Goal: Transaction & Acquisition: Obtain resource

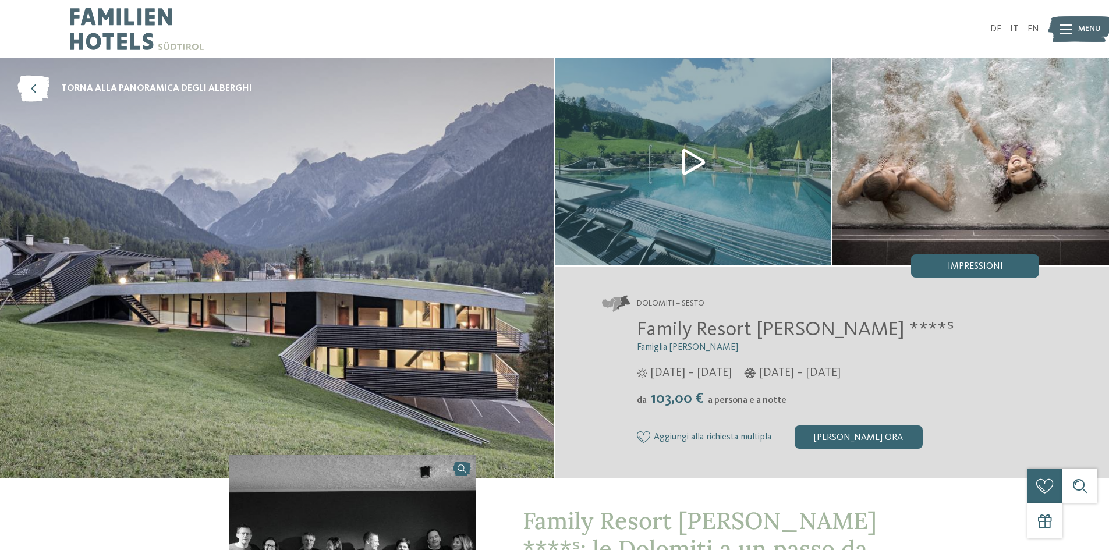
click at [1015, 22] on div "DE IT EN Menu" at bounding box center [797, 29] width 485 height 58
click at [1015, 32] on link "IT" at bounding box center [1014, 28] width 9 height 9
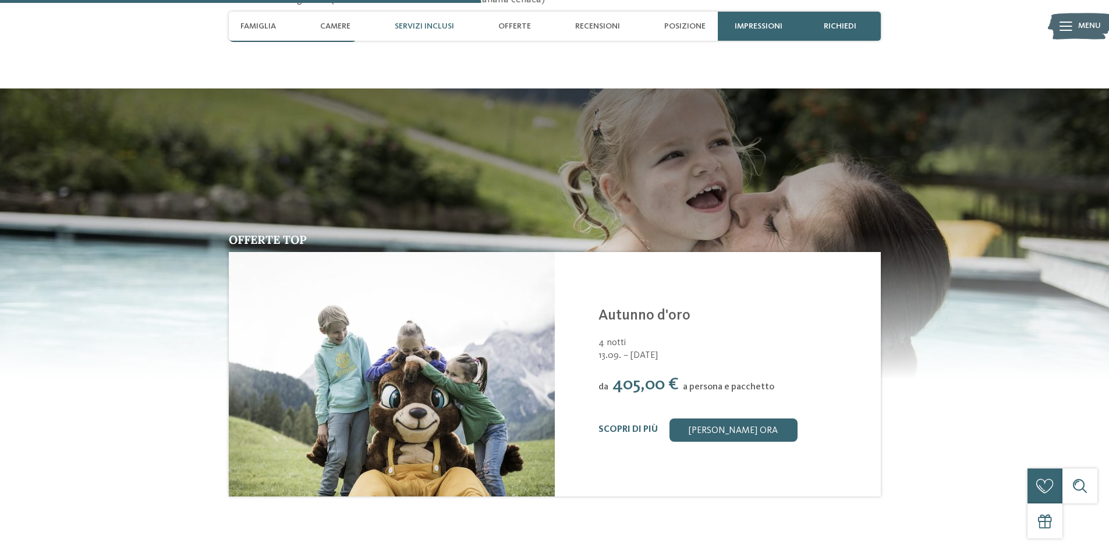
scroll to position [1514, 0]
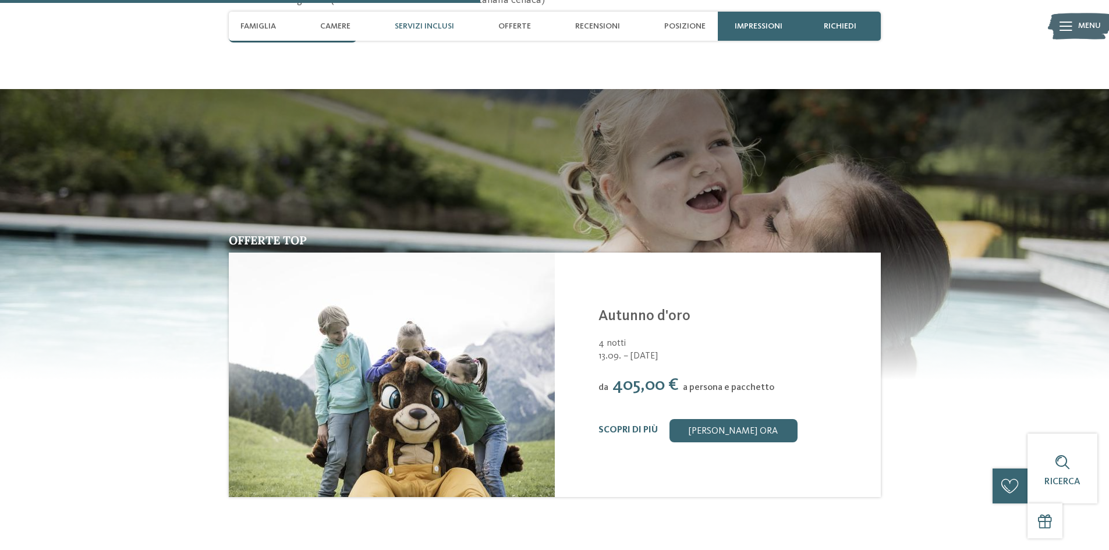
click at [1082, 19] on div "Menu" at bounding box center [1089, 26] width 23 height 29
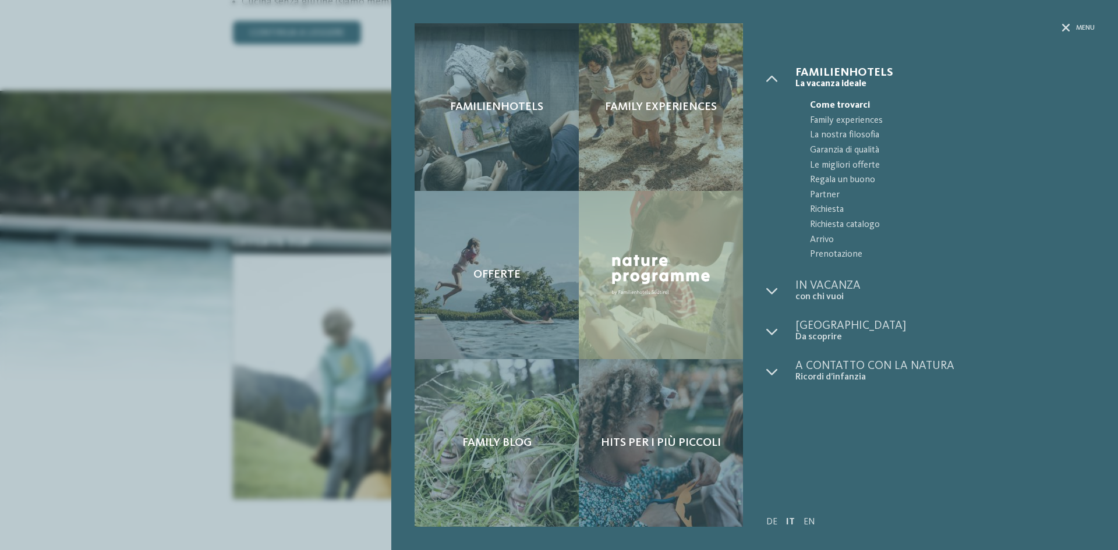
click at [116, 380] on div "Familienhotels Family experiences Offerte" at bounding box center [559, 275] width 1118 height 550
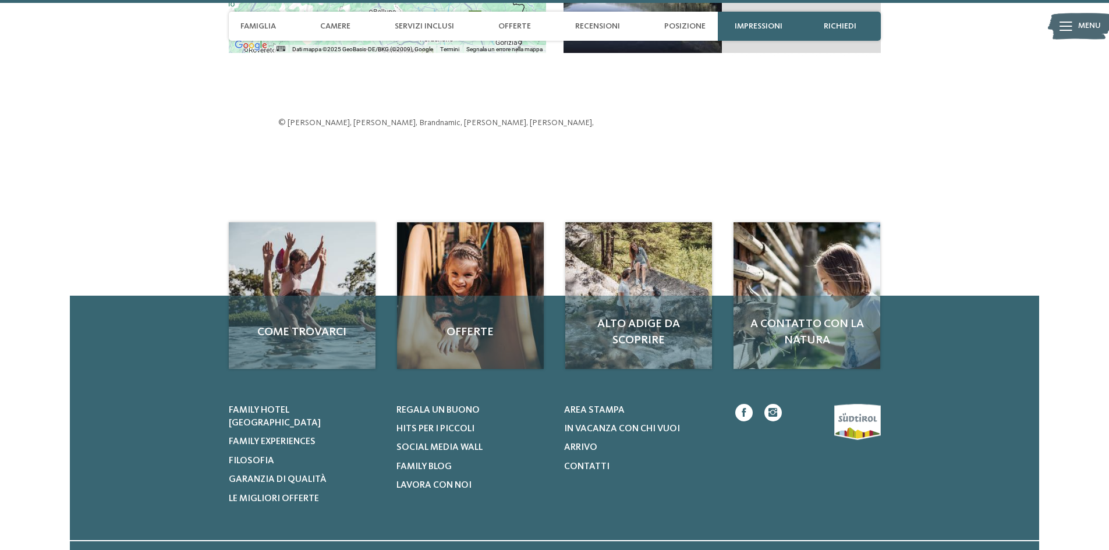
scroll to position [3523, 0]
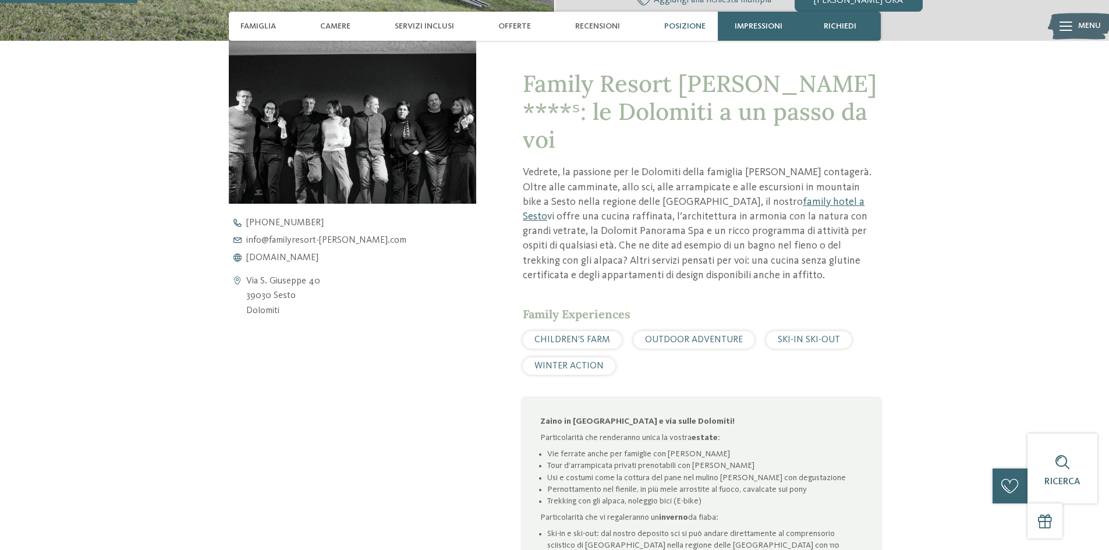
click at [686, 27] on span "Posizione" at bounding box center [684, 27] width 41 height 10
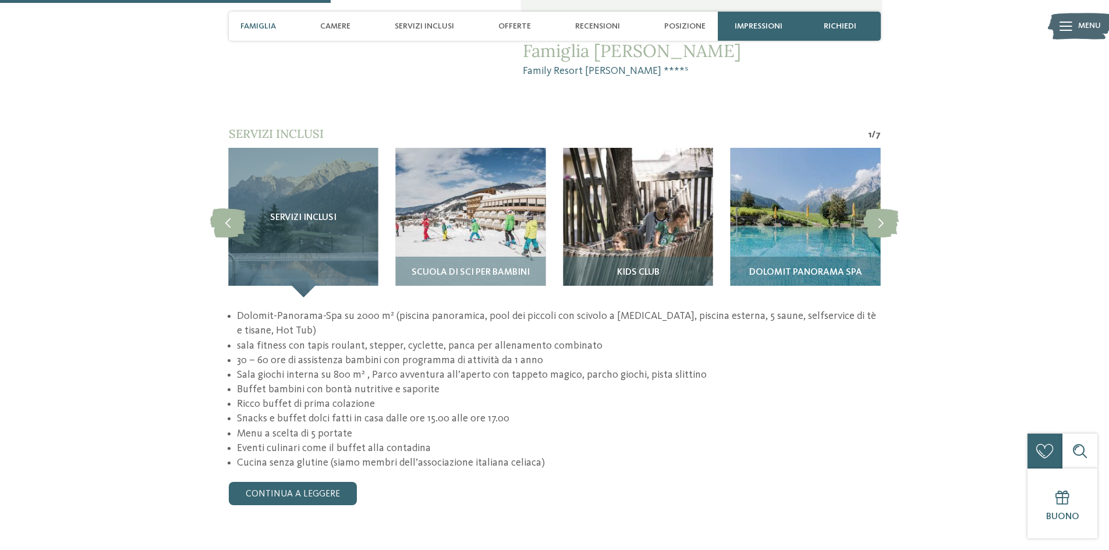
scroll to position [937, 0]
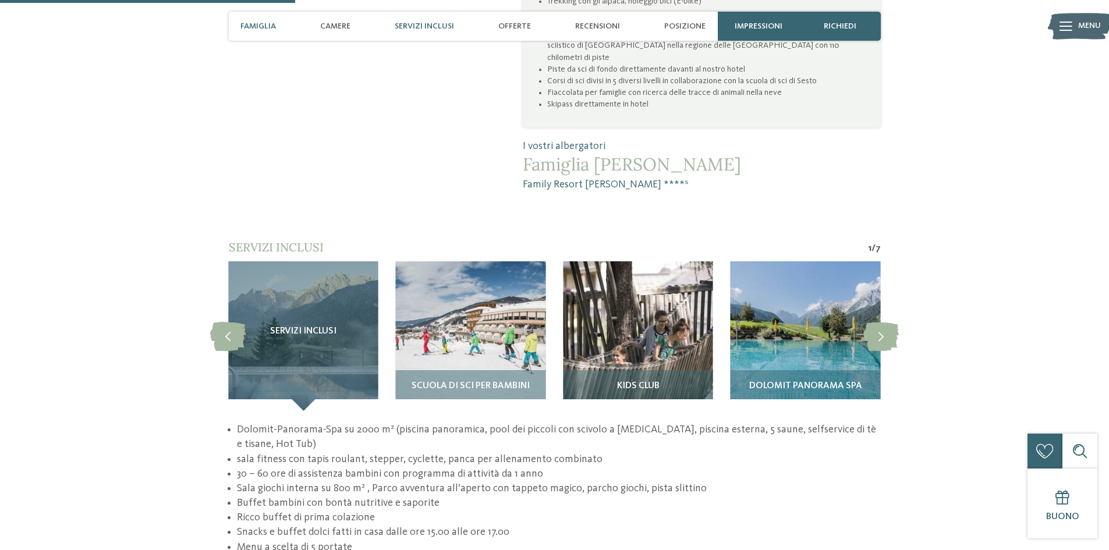
click at [419, 28] on span "Servizi inclusi" at bounding box center [424, 27] width 59 height 10
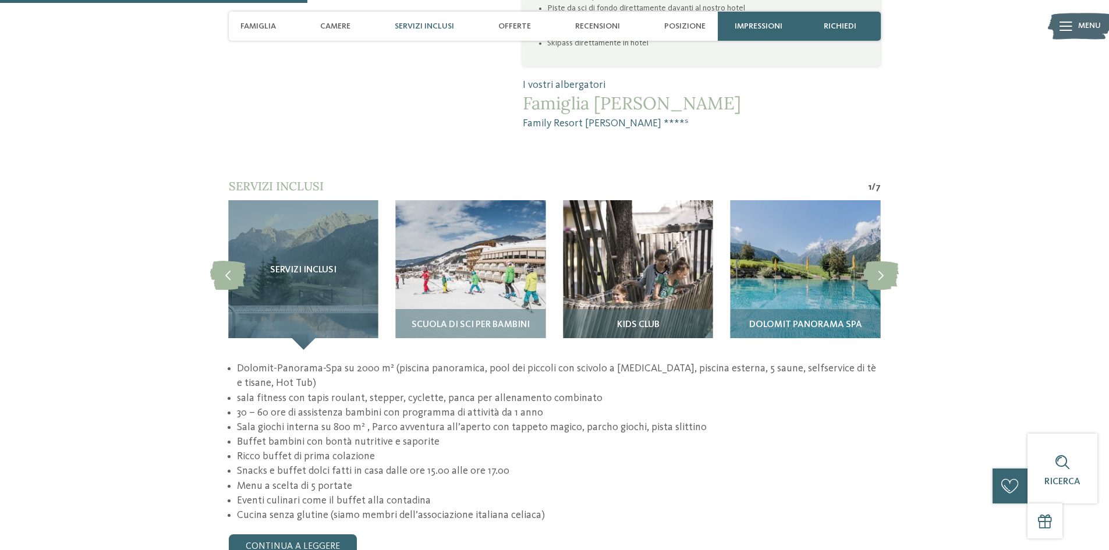
scroll to position [898, 0]
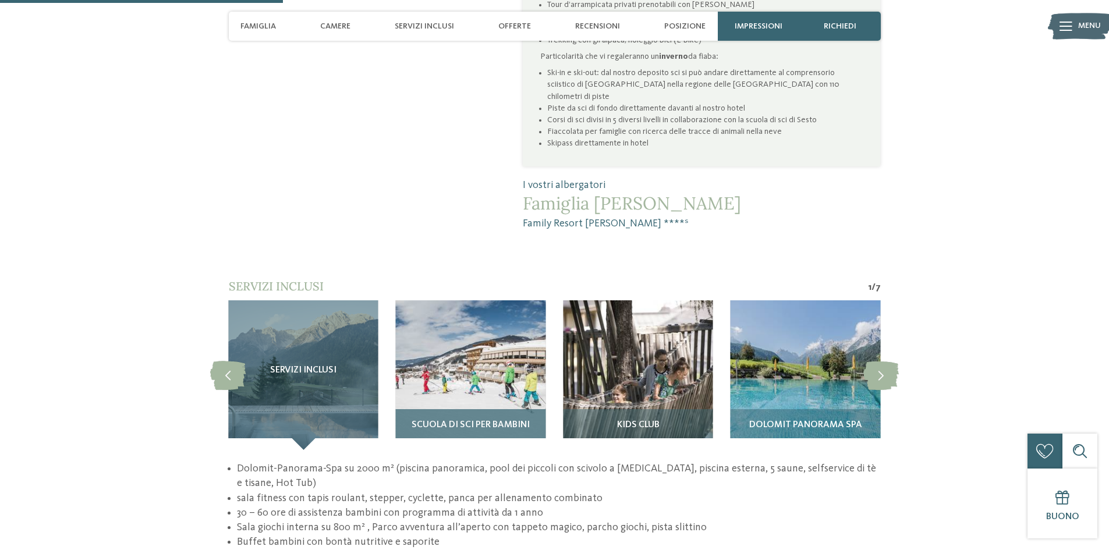
click at [446, 325] on img at bounding box center [471, 375] width 150 height 150
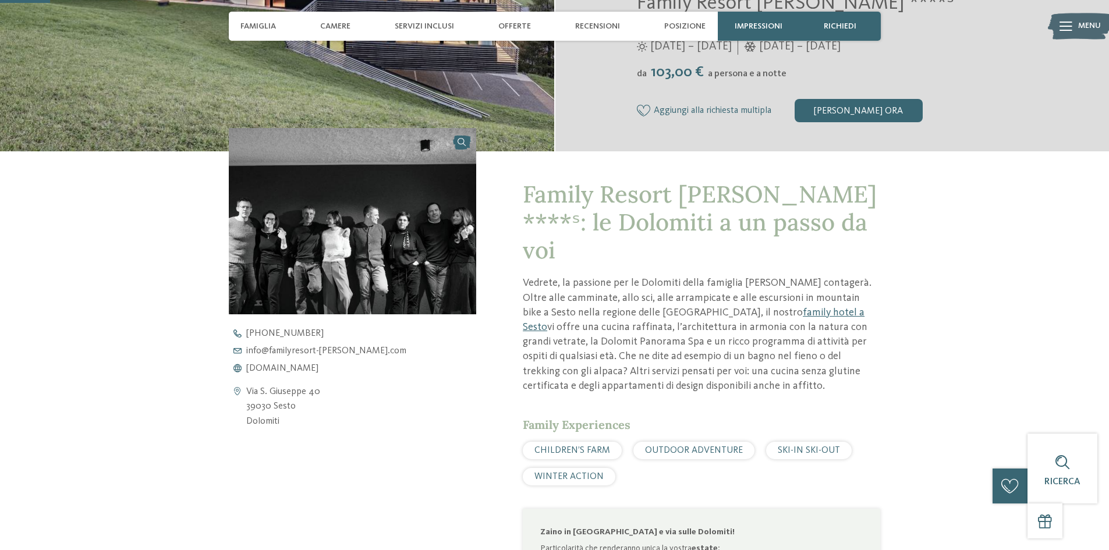
scroll to position [141, 0]
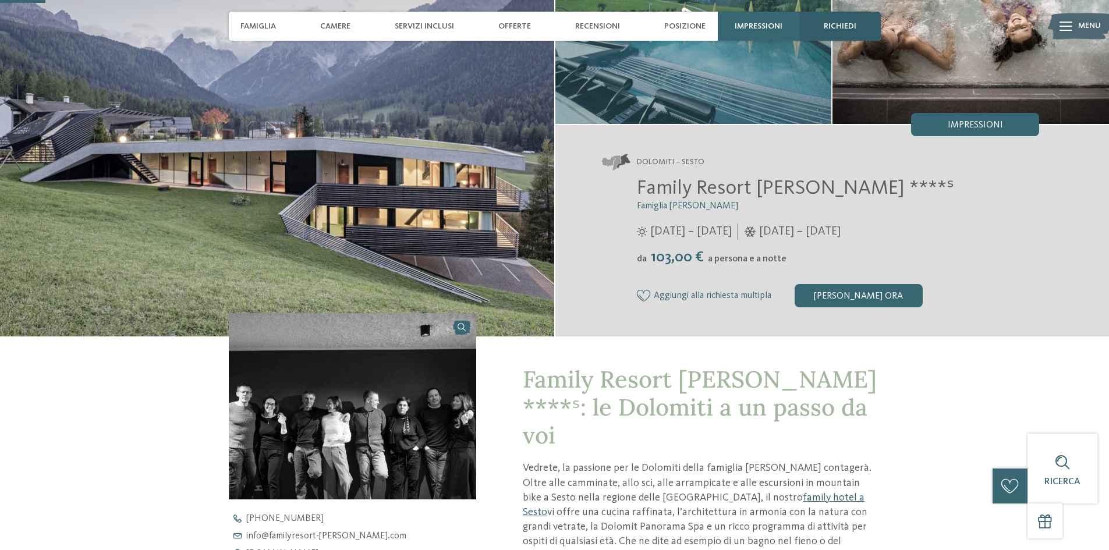
click at [852, 22] on span "richiedi" at bounding box center [840, 27] width 33 height 10
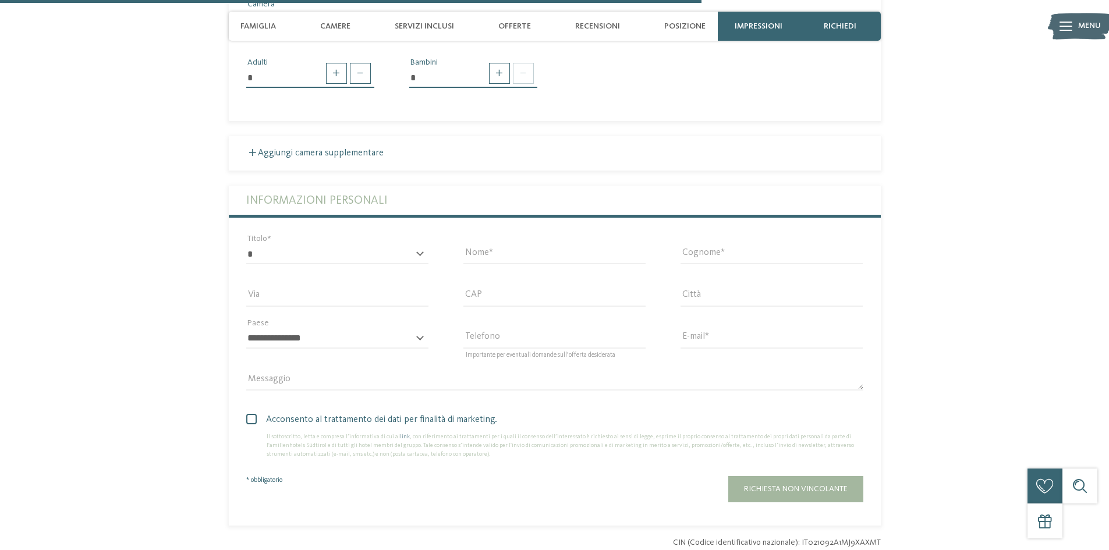
scroll to position [2524, 0]
